Goal: Task Accomplishment & Management: Use online tool/utility

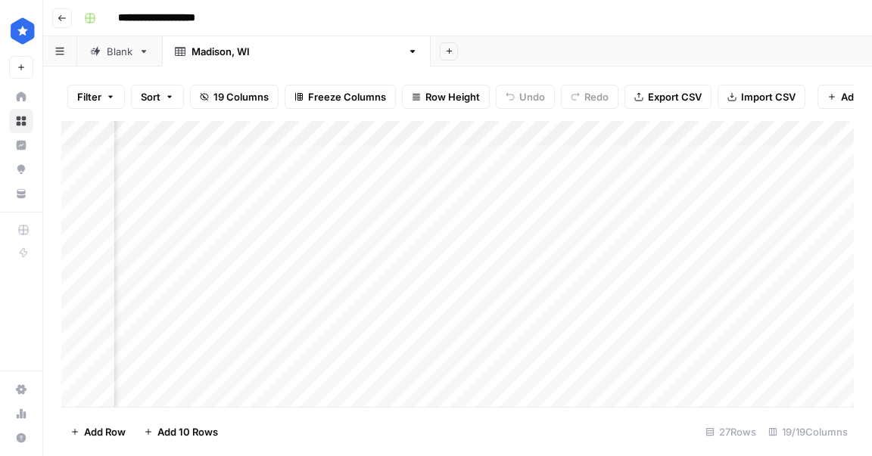
scroll to position [0, 861]
click at [660, 185] on div "Add Column" at bounding box center [457, 264] width 792 height 286
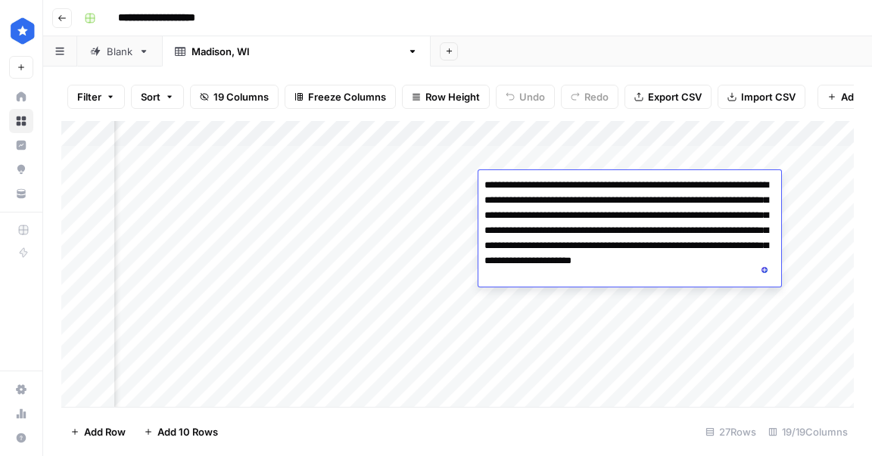
click at [625, 296] on div "Add Column" at bounding box center [457, 264] width 792 height 286
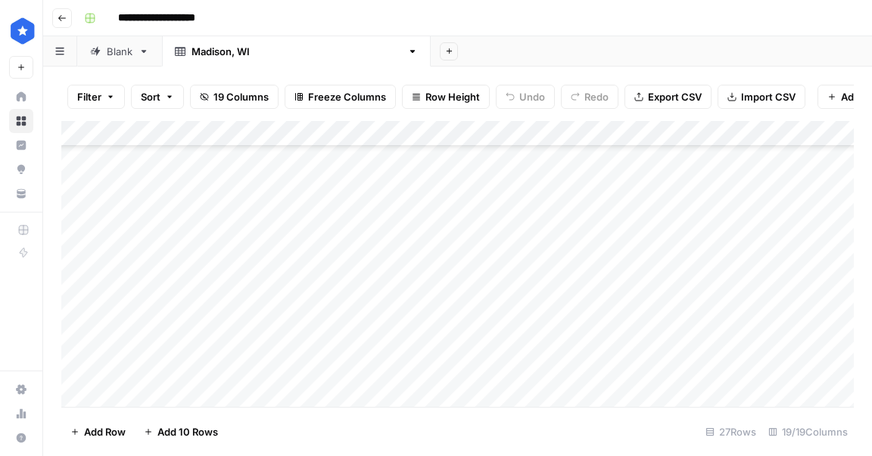
scroll to position [0, 0]
click at [113, 54] on div "Blank" at bounding box center [120, 51] width 26 height 15
click at [439, 138] on div "Add Column" at bounding box center [457, 210] width 792 height 179
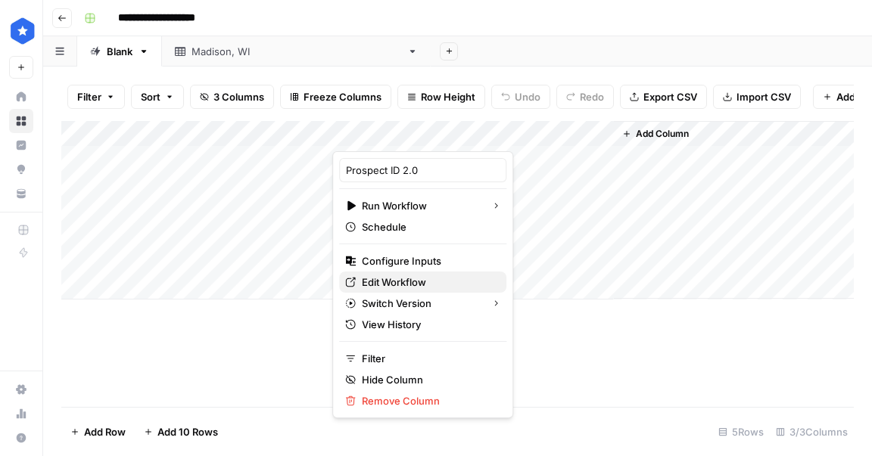
click at [416, 279] on span "Edit Workflow" at bounding box center [428, 282] width 132 height 15
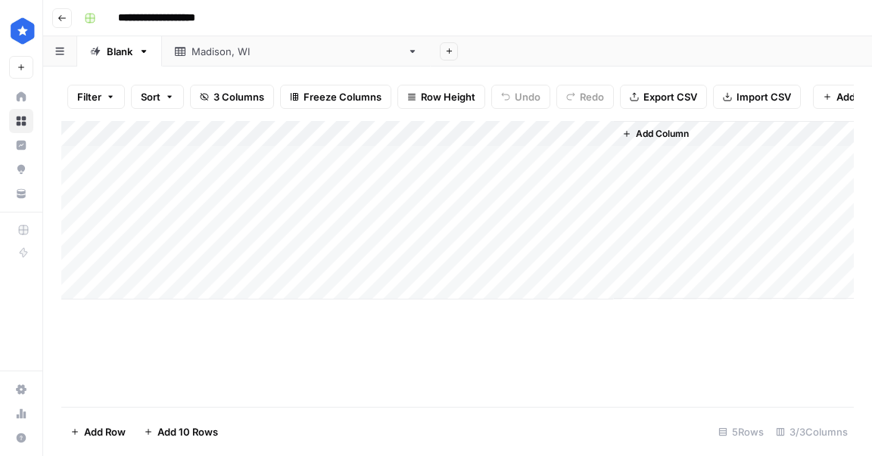
click at [592, 158] on div "Add Column" at bounding box center [457, 210] width 792 height 179
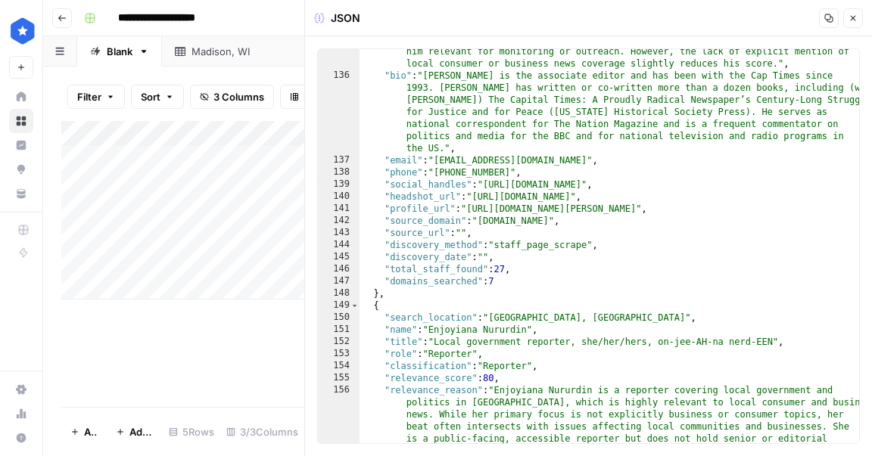
scroll to position [2629, 0]
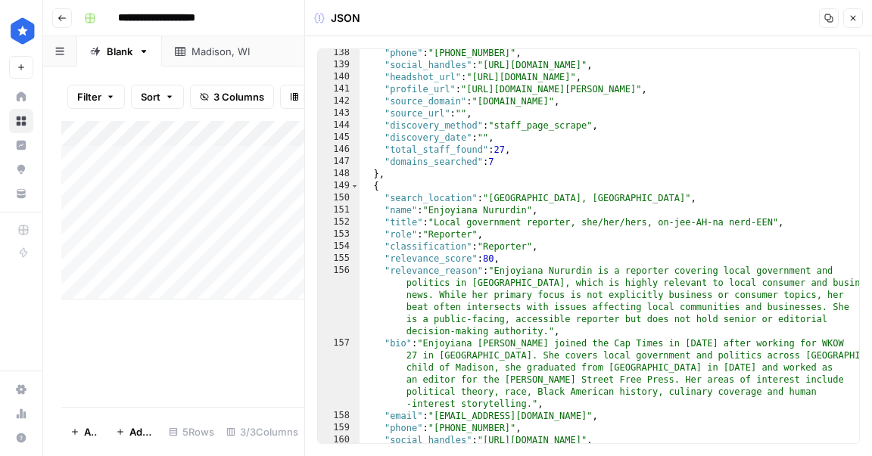
click at [860, 23] on button "Close" at bounding box center [853, 18] width 20 height 20
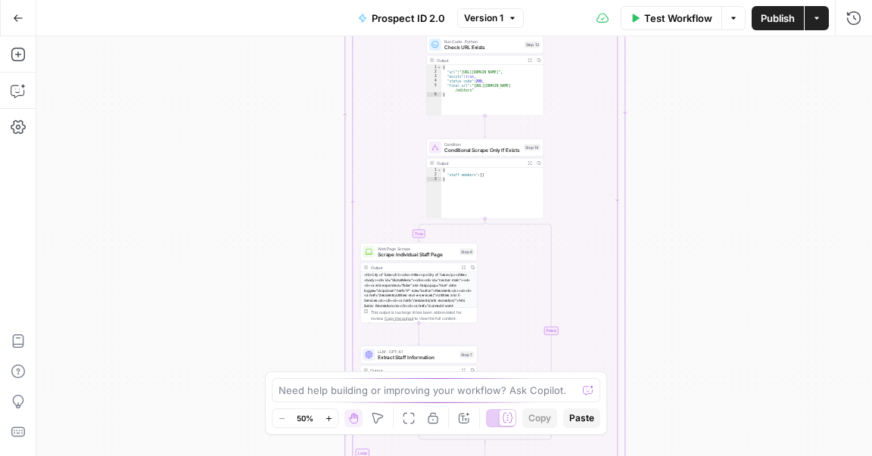
drag, startPoint x: 734, startPoint y: 167, endPoint x: 732, endPoint y: 278, distance: 110.5
click at [732, 283] on div "true false Workflow Set Inputs Inputs Google Search Discover Local News Domains…" at bounding box center [453, 246] width 835 height 420
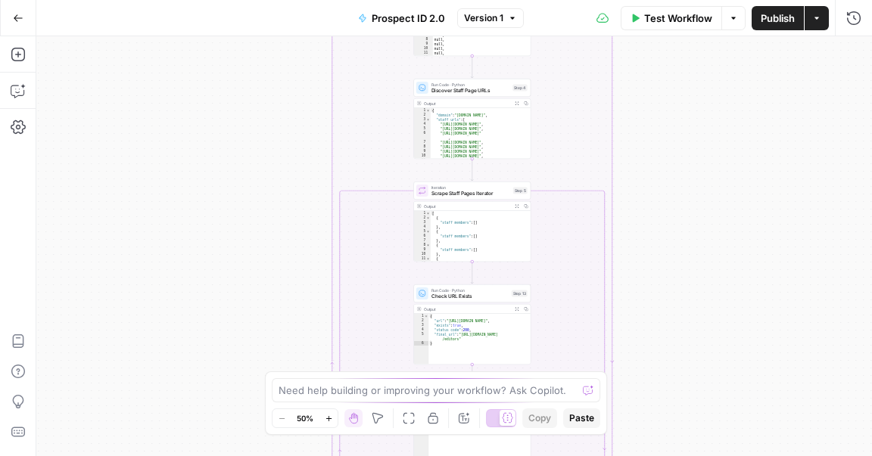
drag, startPoint x: 695, startPoint y: 312, endPoint x: 690, endPoint y: 281, distance: 31.4
click at [692, 329] on div "true false Workflow Set Inputs Inputs Google Search Discover Local News Domains…" at bounding box center [453, 246] width 835 height 420
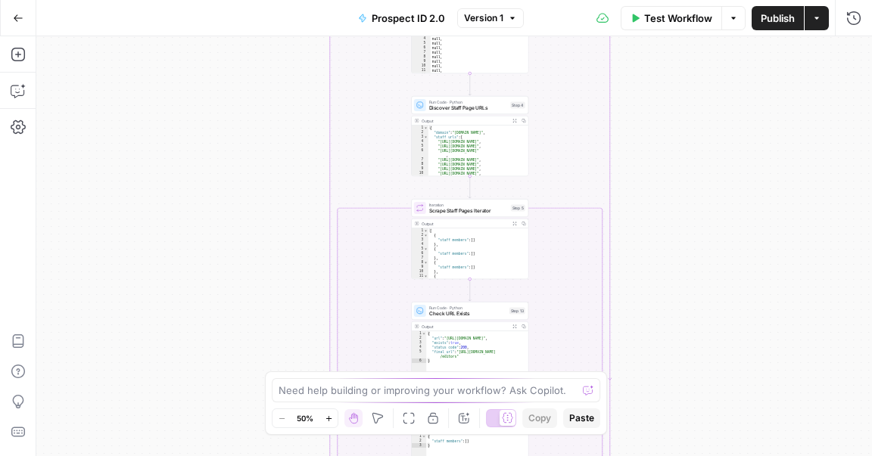
drag, startPoint x: 675, startPoint y: 179, endPoint x: 680, endPoint y: 334, distance: 155.2
click at [680, 334] on div "true false Workflow Set Inputs Inputs Google Search Discover Local News Domains…" at bounding box center [453, 246] width 835 height 420
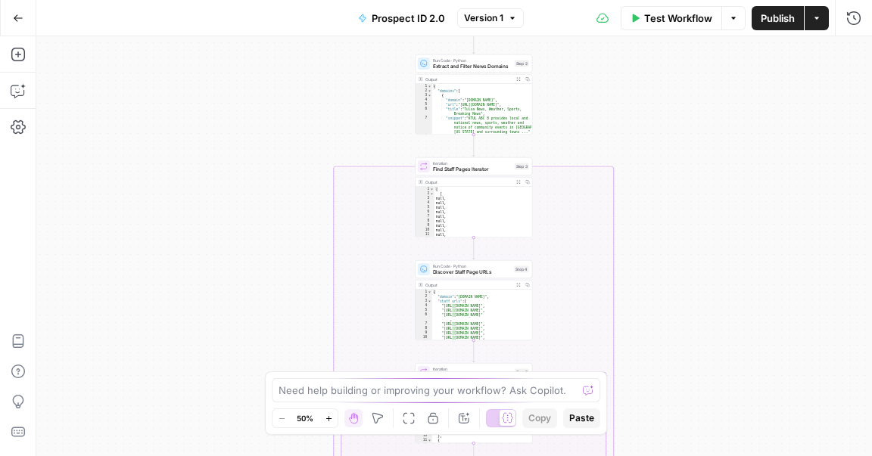
drag, startPoint x: 683, startPoint y: 185, endPoint x: 680, endPoint y: 303, distance: 117.3
click at [679, 305] on div "true false Workflow Set Inputs Inputs Google Search Discover Local News Domains…" at bounding box center [453, 246] width 835 height 420
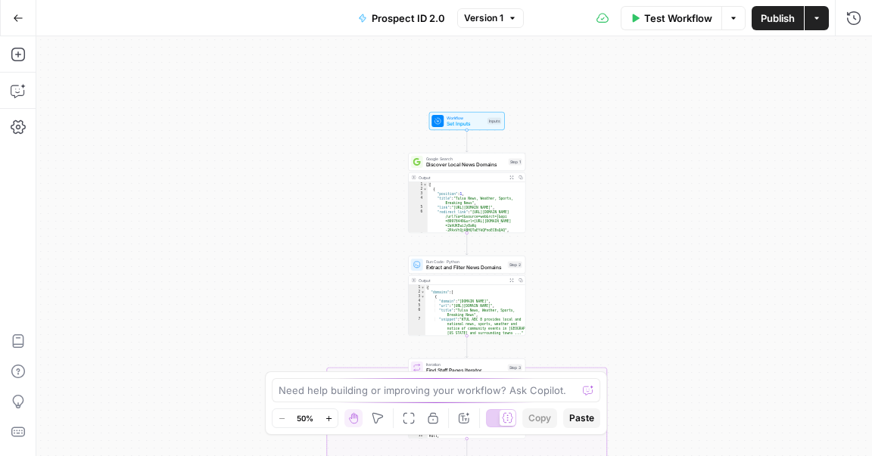
drag, startPoint x: 673, startPoint y: 285, endPoint x: 668, endPoint y: 241, distance: 44.9
click at [673, 299] on div "true false Workflow Set Inputs Inputs Google Search Discover Local News Domains…" at bounding box center [453, 246] width 835 height 420
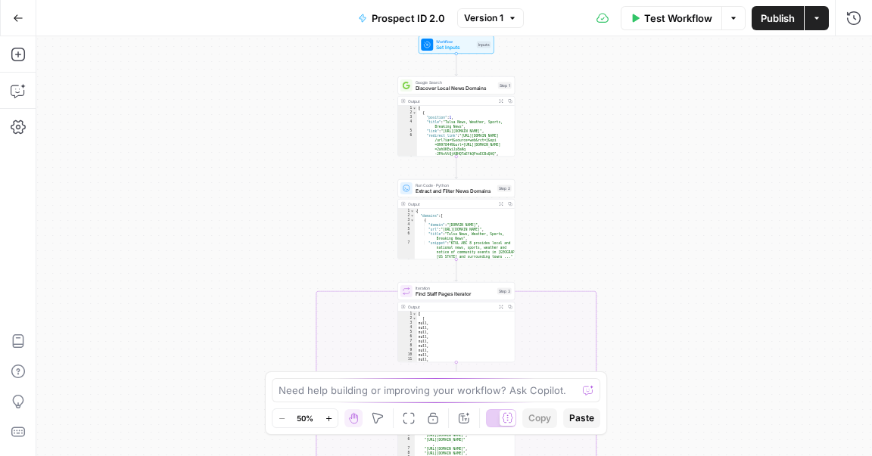
drag, startPoint x: 658, startPoint y: 146, endPoint x: 655, endPoint y: 128, distance: 18.4
click at [655, 127] on div "true false Workflow Set Inputs Inputs Google Search Discover Local News Domains…" at bounding box center [453, 246] width 835 height 420
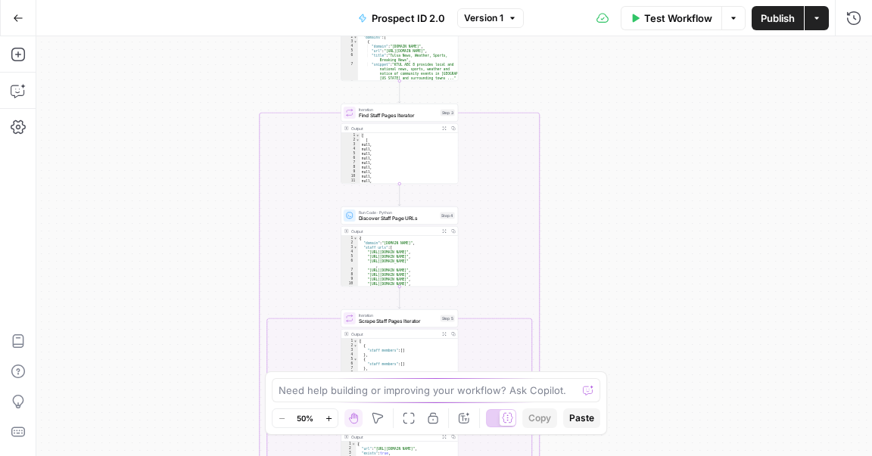
drag, startPoint x: 661, startPoint y: 155, endPoint x: 630, endPoint y: 71, distance: 89.3
click at [629, 68] on div "true false Workflow Set Inputs Inputs Google Search Discover Local News Domains…" at bounding box center [453, 246] width 835 height 420
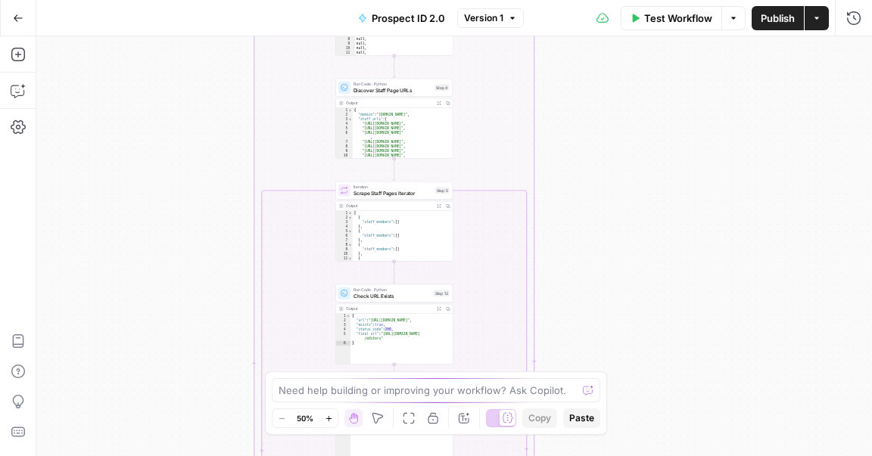
drag, startPoint x: 645, startPoint y: 203, endPoint x: 641, endPoint y: 92, distance: 110.5
click at [641, 92] on div "true false Workflow Set Inputs Inputs Google Search Discover Local News Domains…" at bounding box center [453, 246] width 835 height 420
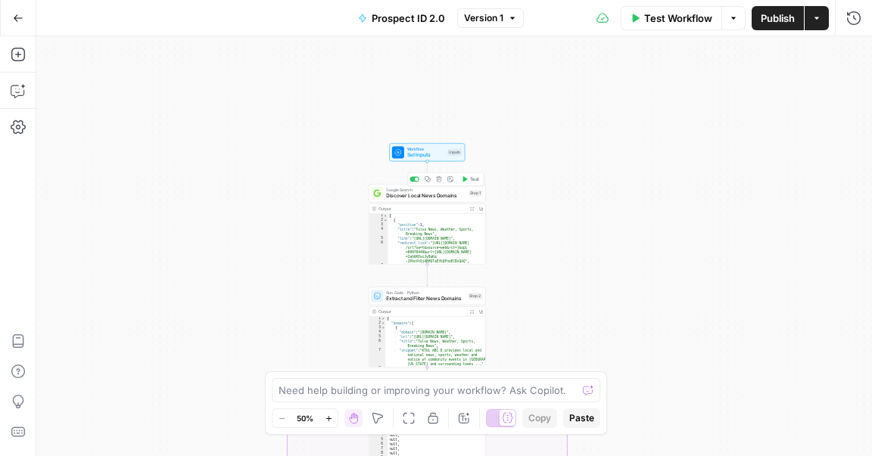
click at [415, 194] on span "Discover Local News Domains" at bounding box center [425, 196] width 79 height 8
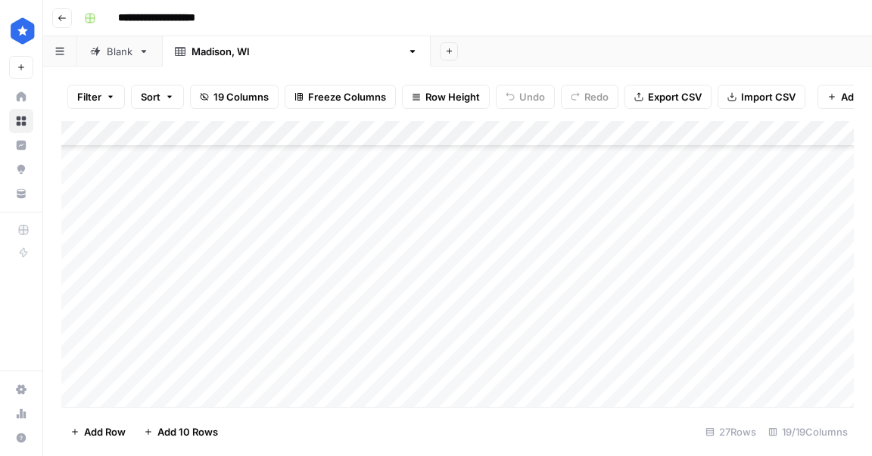
scroll to position [458, 0]
